Goal: Task Accomplishment & Management: Use online tool/utility

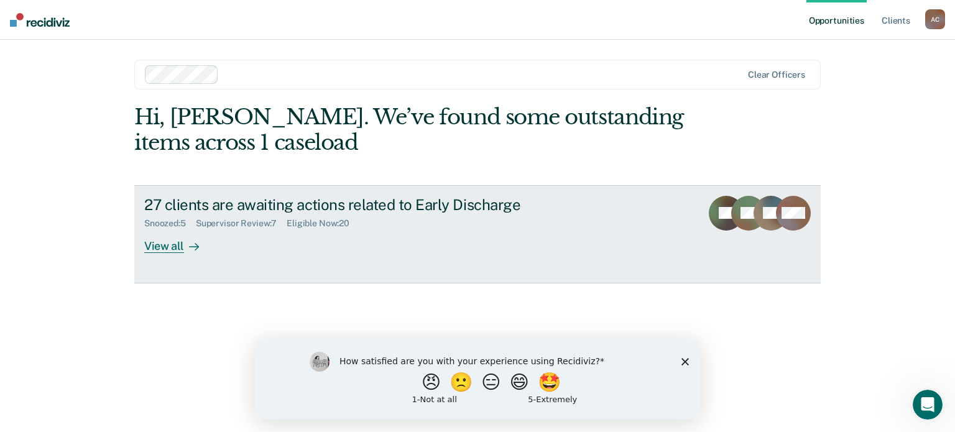
click at [175, 243] on div "View all" at bounding box center [179, 241] width 70 height 24
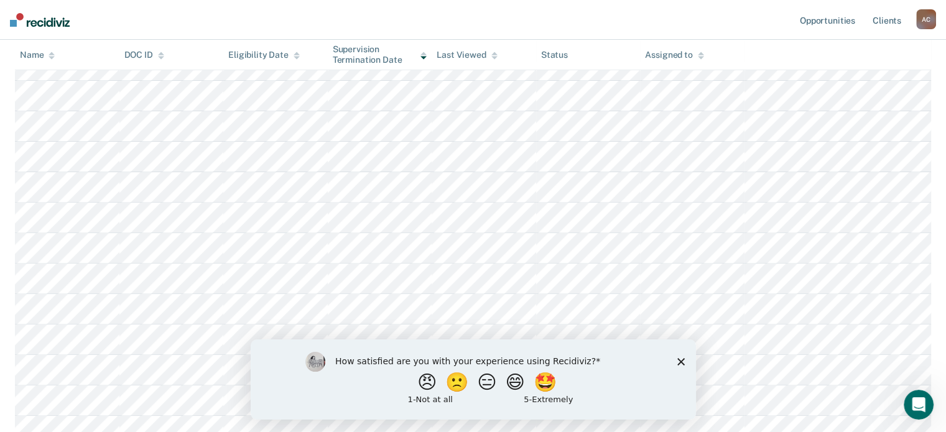
scroll to position [499, 0]
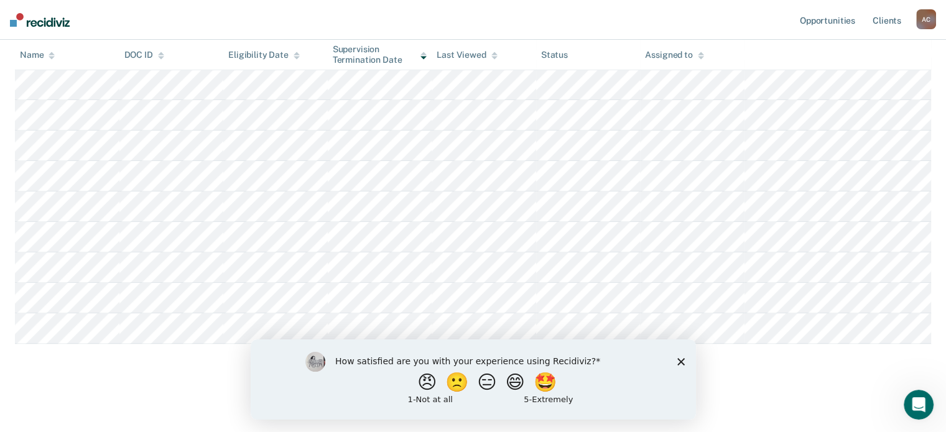
click at [678, 362] on polygon "Close survey" at bounding box center [680, 361] width 7 height 7
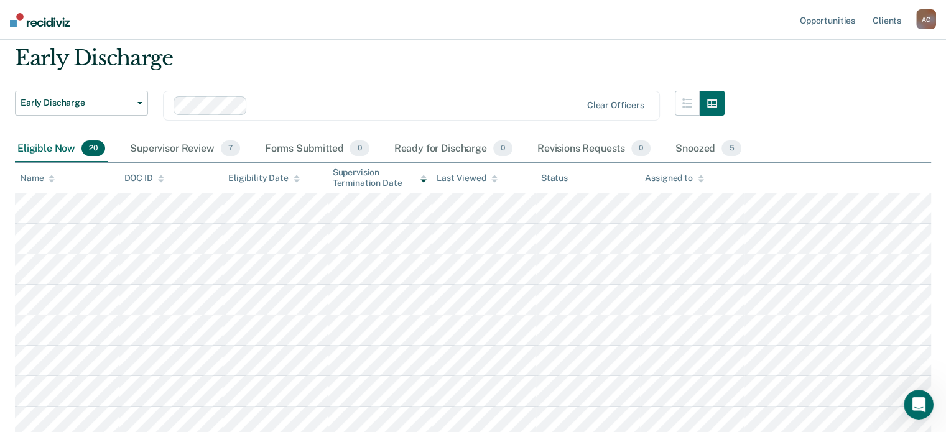
scroll to position [39, 0]
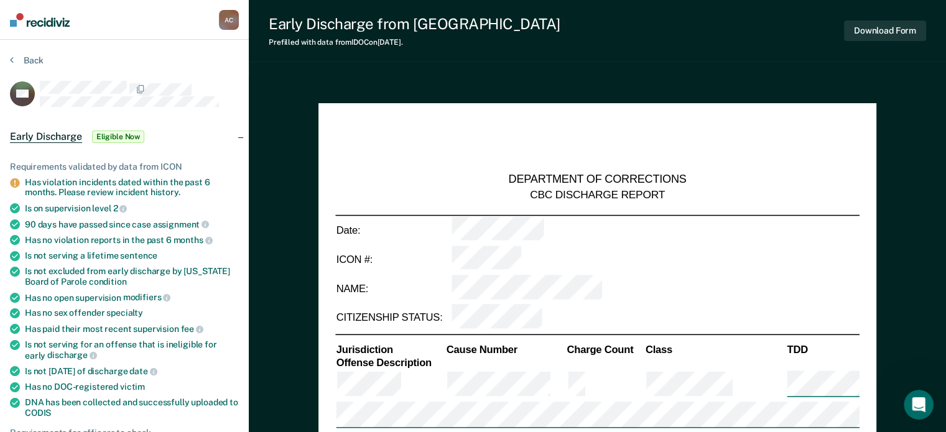
type textarea "x"
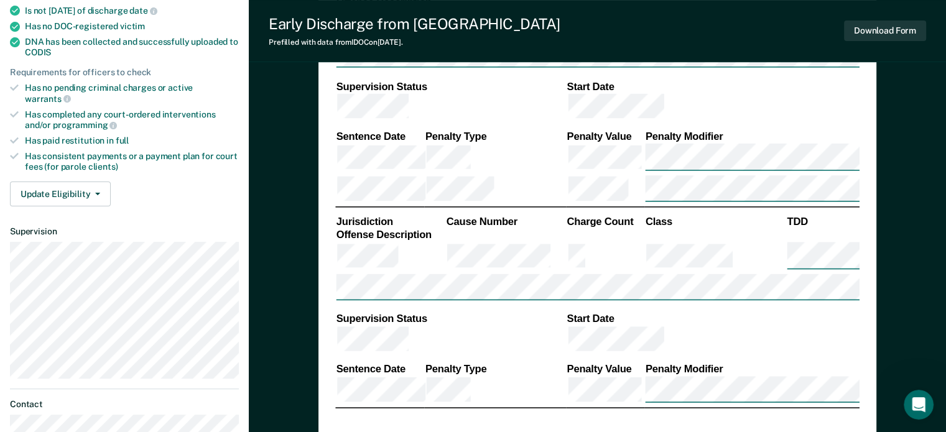
scroll to position [374, 0]
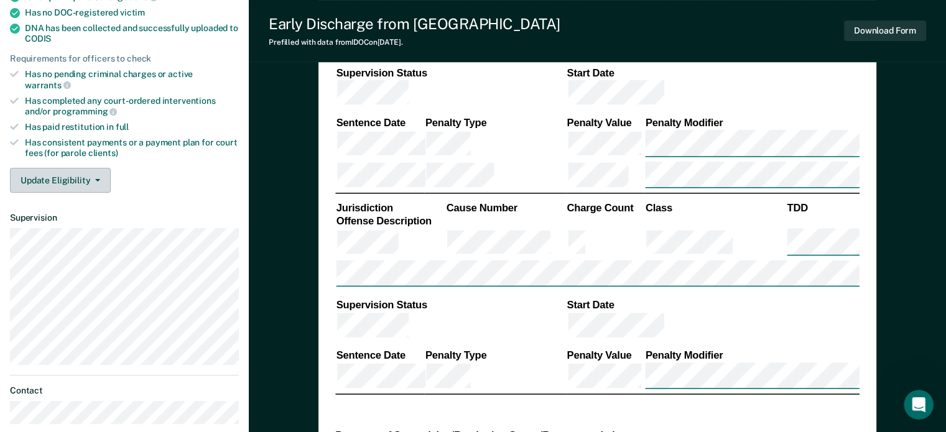
click at [83, 168] on button "Update Eligibility" at bounding box center [60, 180] width 101 height 25
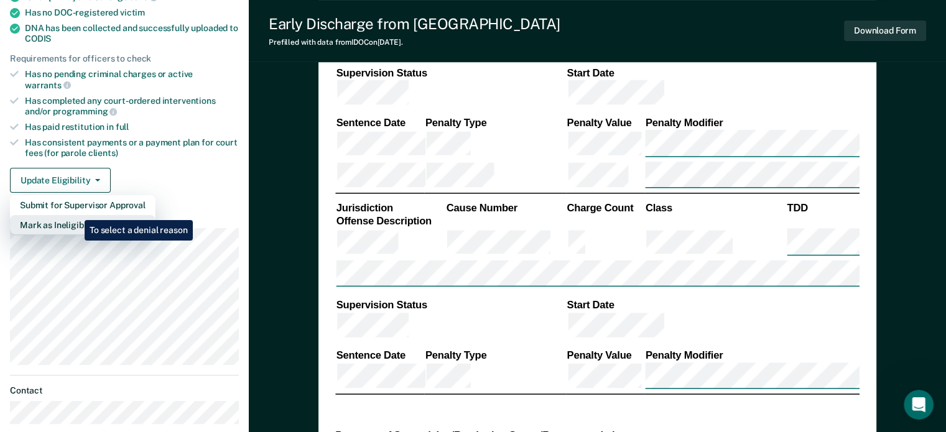
click at [75, 215] on button "Mark as Ineligible" at bounding box center [83, 225] width 146 height 20
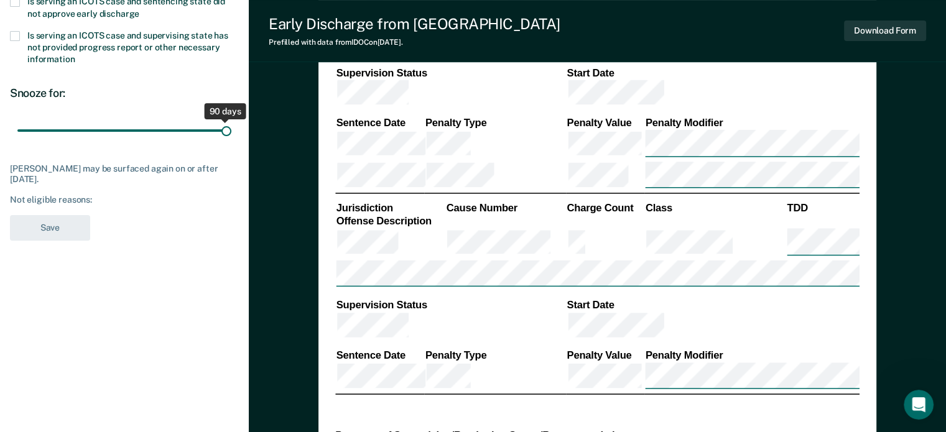
drag, startPoint x: 88, startPoint y: 127, endPoint x: 274, endPoint y: 144, distance: 186.7
type input "90"
click at [231, 142] on input "range" at bounding box center [124, 131] width 214 height 22
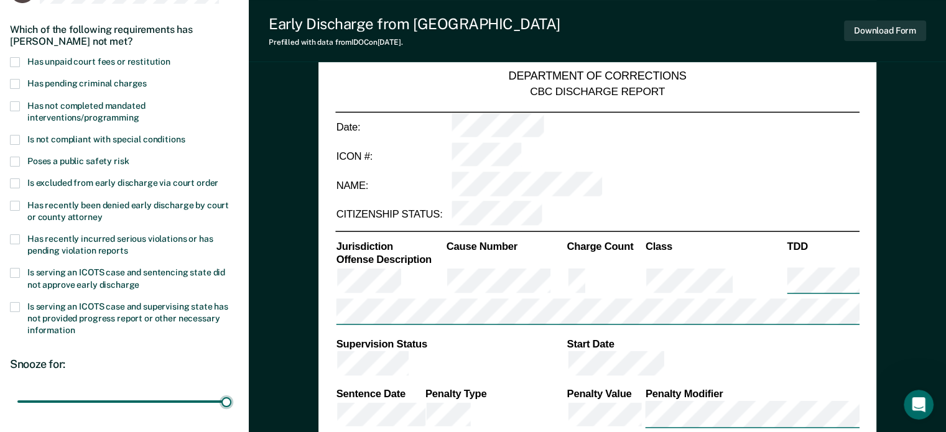
scroll to position [99, 0]
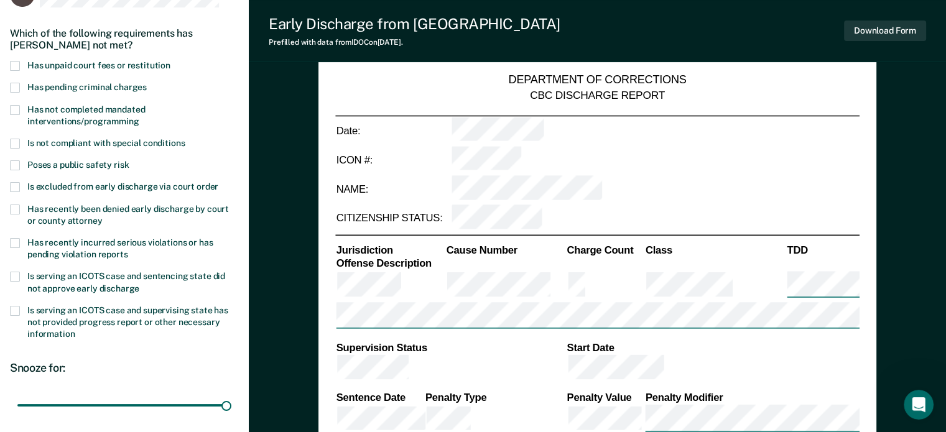
click at [20, 83] on label "Has pending criminal charges" at bounding box center [124, 89] width 229 height 12
click at [147, 83] on input "Has pending criminal charges" at bounding box center [147, 83] width 0 height 0
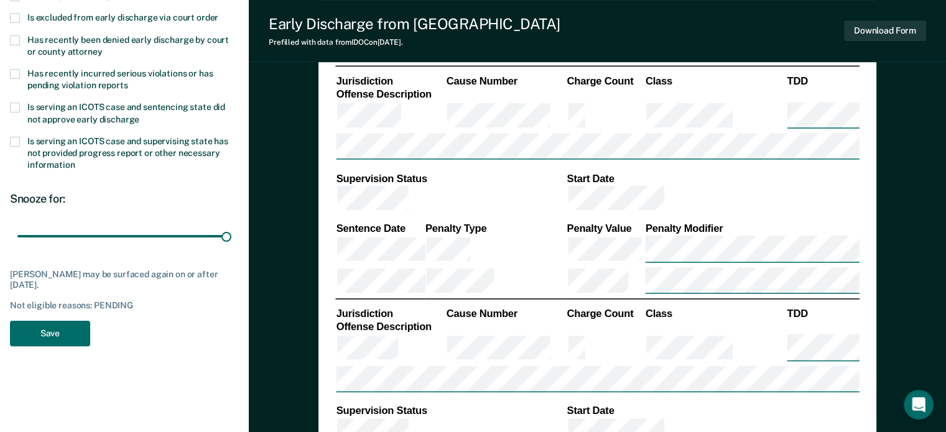
scroll to position [269, 0]
click at [65, 329] on button "Save" at bounding box center [50, 333] width 80 height 25
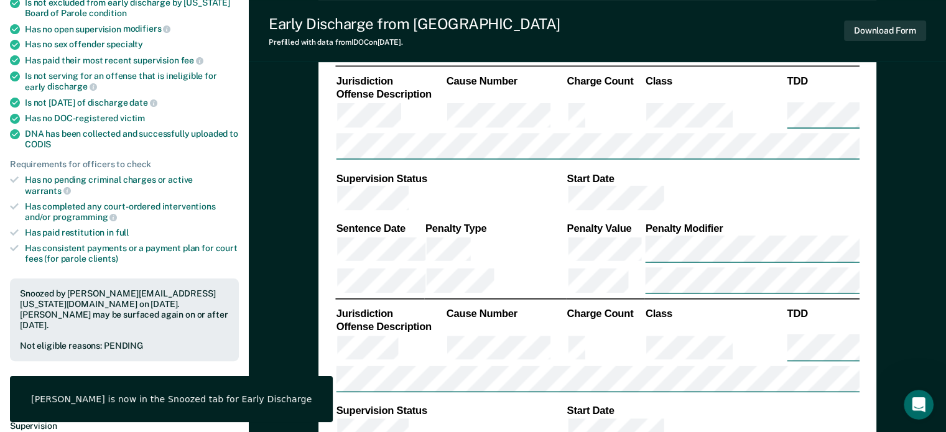
scroll to position [0, 0]
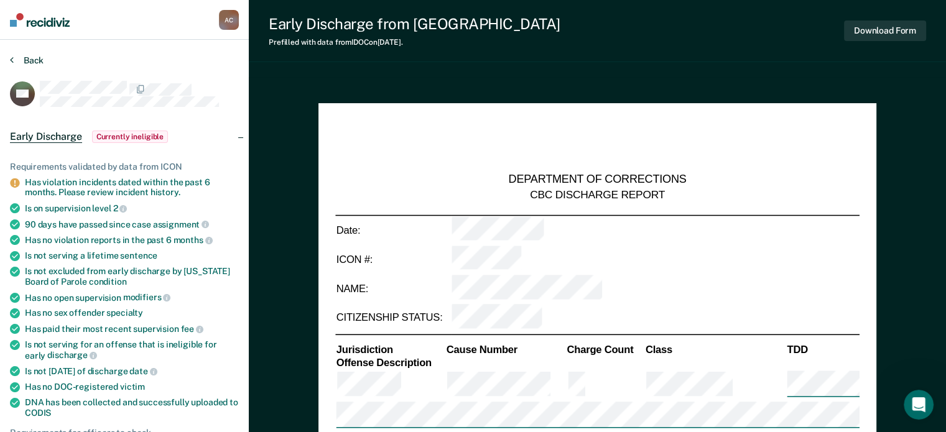
click at [19, 57] on button "Back" at bounding box center [27, 60] width 34 height 11
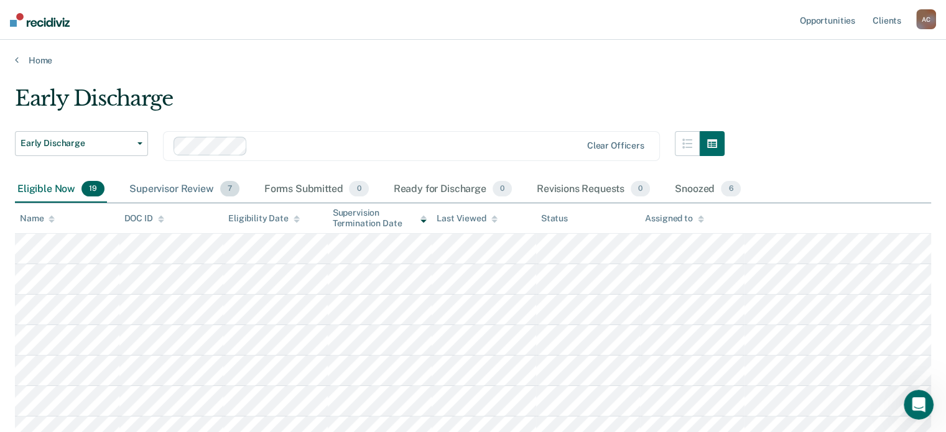
click at [184, 193] on div "Supervisor Review 7" at bounding box center [184, 189] width 115 height 27
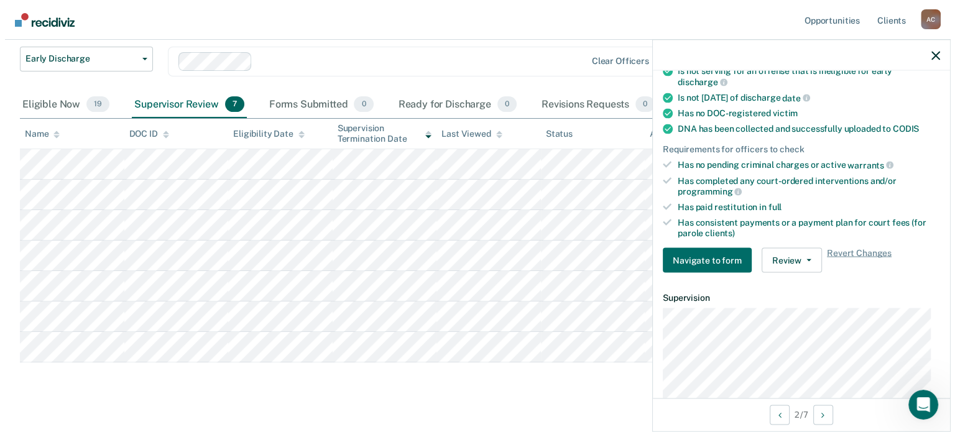
scroll to position [280, 0]
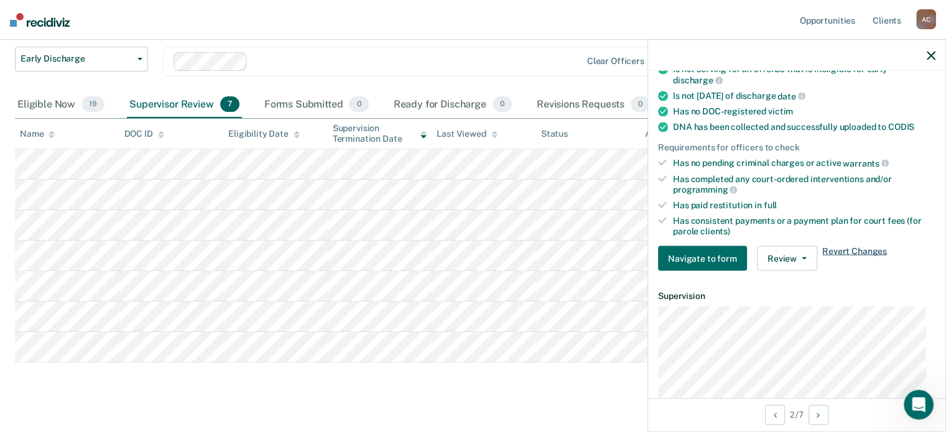
click at [855, 246] on span "Revert Changes" at bounding box center [854, 258] width 65 height 25
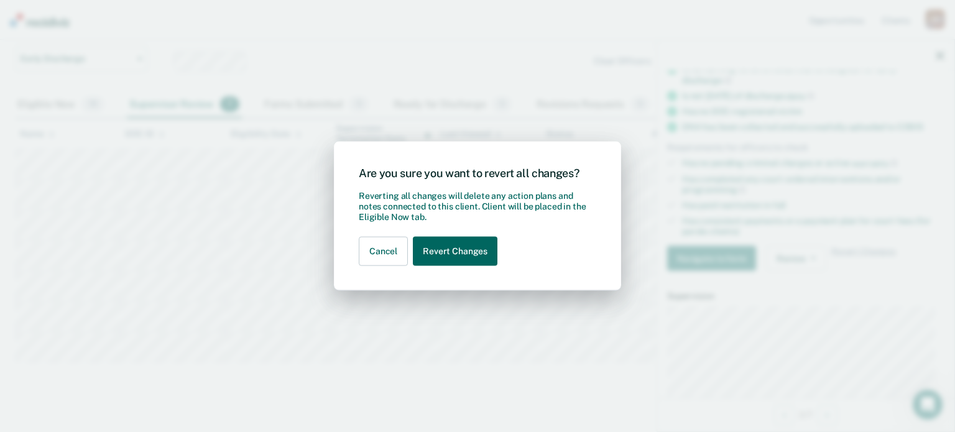
click at [453, 250] on button "Revert Changes" at bounding box center [455, 251] width 85 height 29
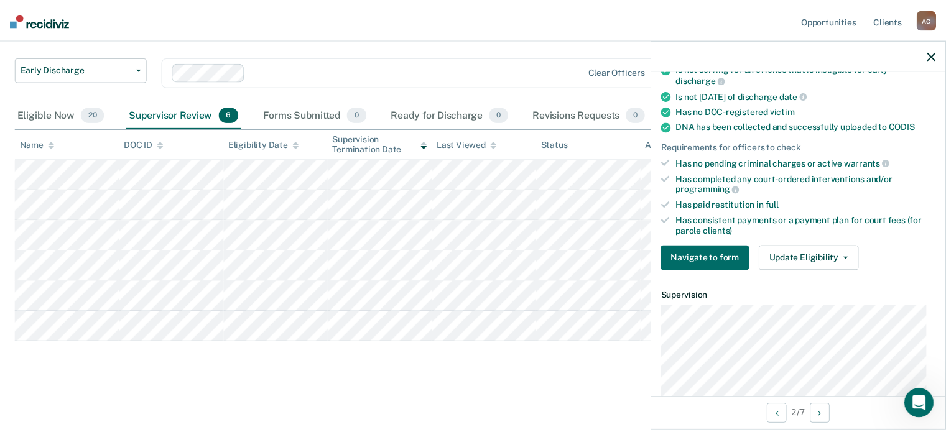
scroll to position [73, 0]
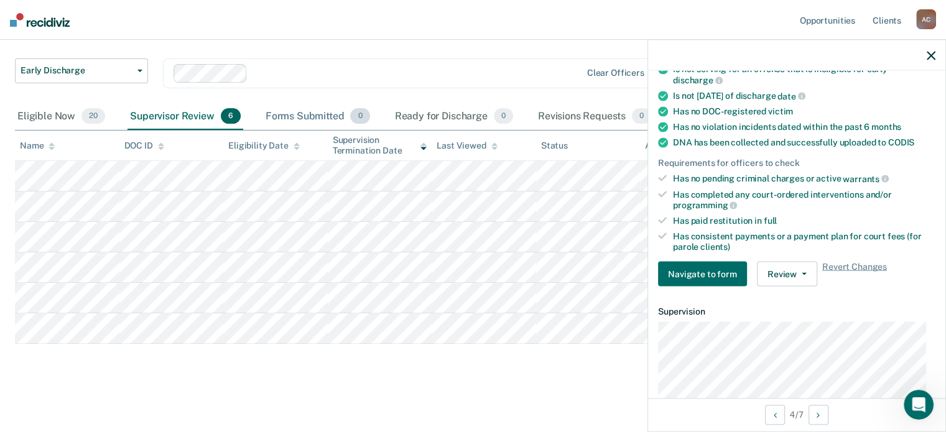
click at [305, 107] on div "Forms Submitted 0" at bounding box center [317, 116] width 109 height 27
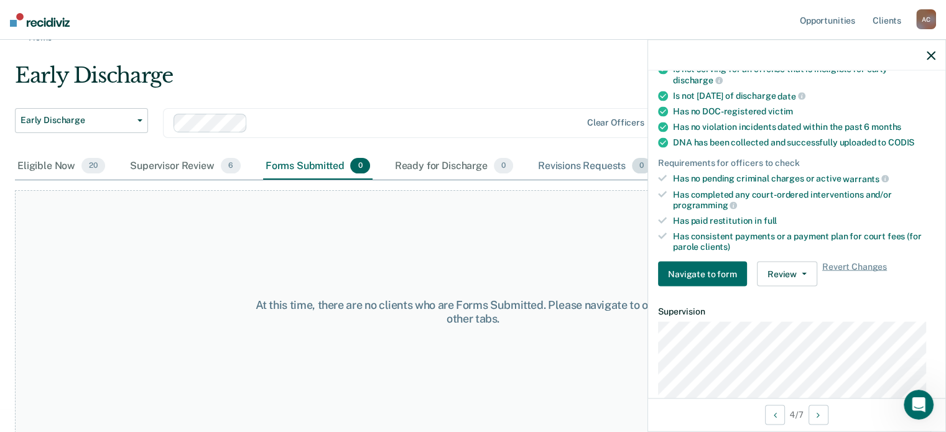
click at [592, 154] on div "Revisions Requests 0" at bounding box center [594, 166] width 118 height 27
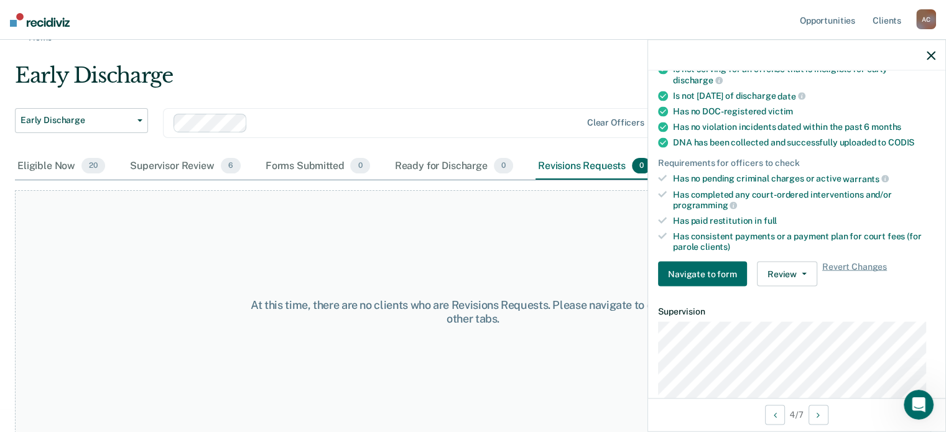
click at [930, 57] on icon "button" at bounding box center [931, 55] width 9 height 9
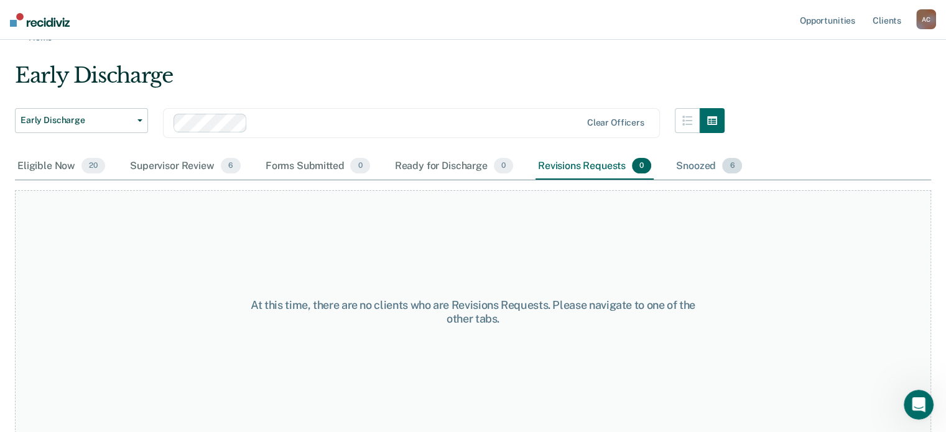
click at [709, 157] on div "Snoozed 6" at bounding box center [708, 166] width 71 height 27
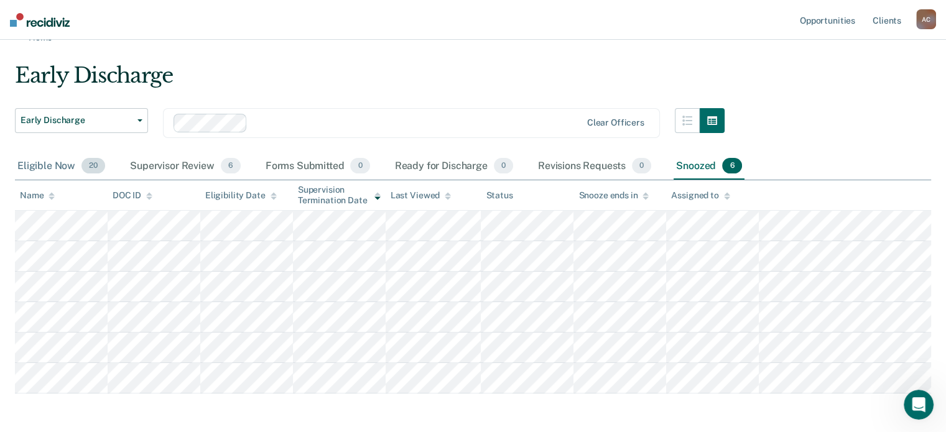
click at [32, 166] on div "Eligible Now 20" at bounding box center [61, 166] width 93 height 27
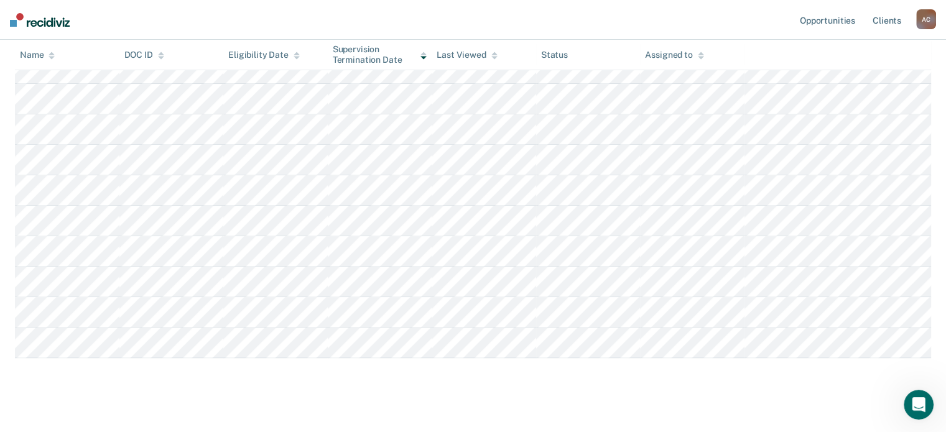
scroll to position [0, 0]
